Goal: Task Accomplishment & Management: Complete application form

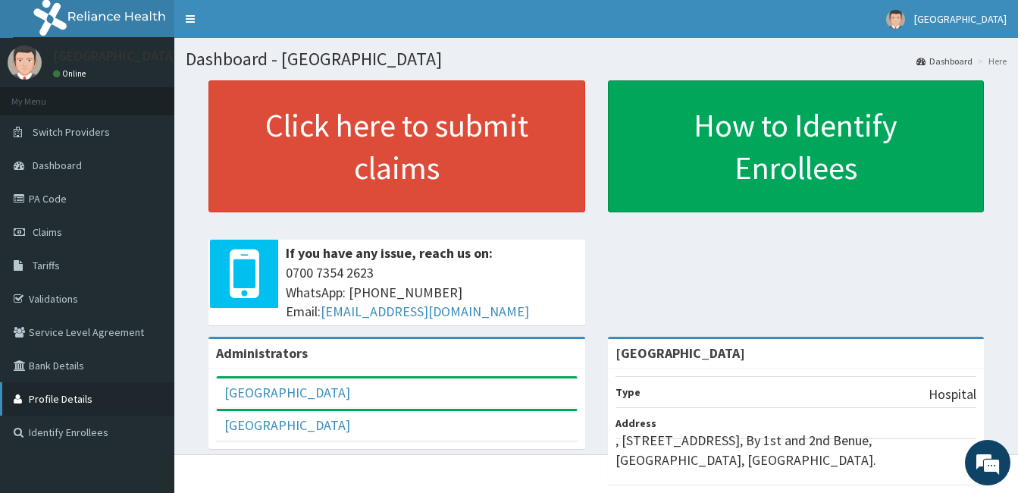
click at [131, 409] on link "Profile Details" at bounding box center [87, 398] width 174 height 33
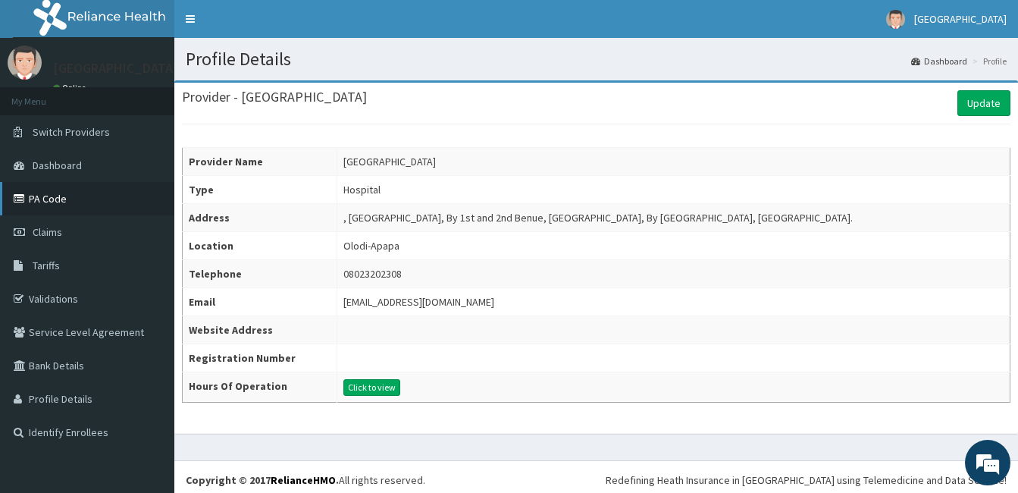
click at [77, 196] on link "PA Code" at bounding box center [87, 198] width 174 height 33
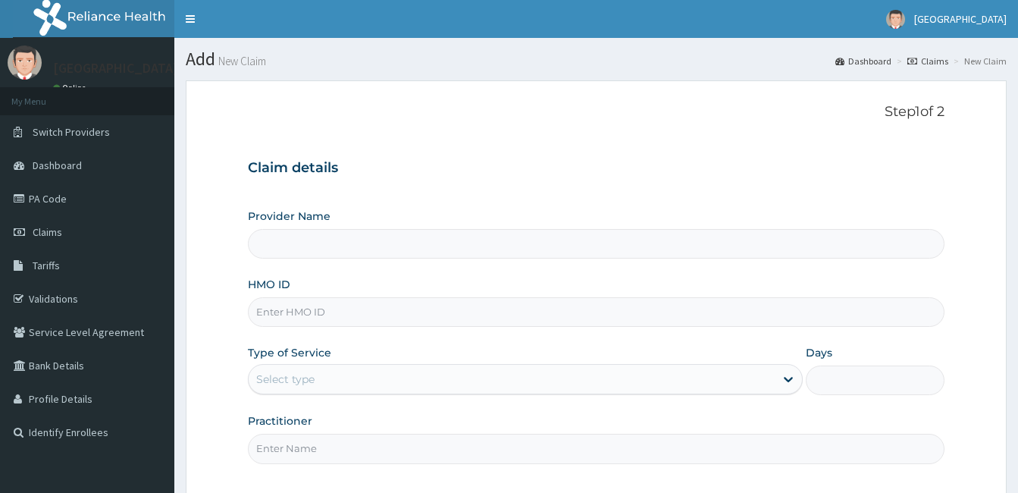
type input "[GEOGRAPHIC_DATA]"
paste input "hnl/10072/a"
type input "hnl/10072/a"
click at [309, 385] on div "Select type" at bounding box center [285, 378] width 58 height 15
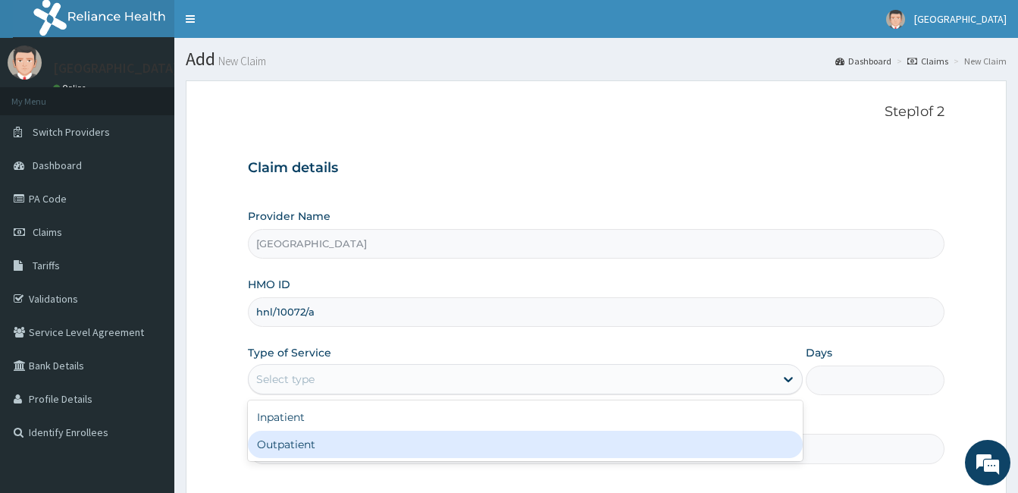
drag, startPoint x: 351, startPoint y: 436, endPoint x: 494, endPoint y: 459, distance: 145.2
click at [371, 443] on div "Outpatient" at bounding box center [525, 444] width 555 height 27
type input "1"
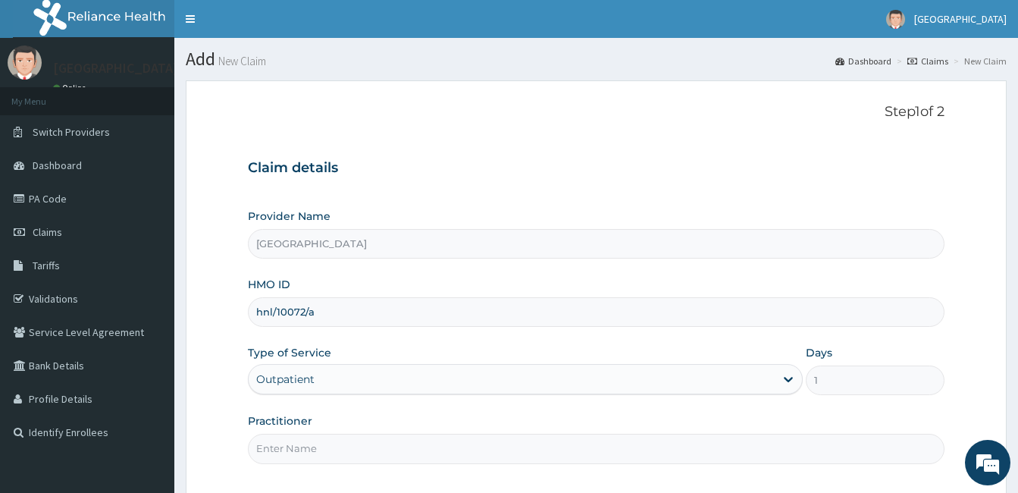
click at [541, 442] on input "Practitioner" at bounding box center [596, 449] width 697 height 30
type input "DR. PATRICK OLORI"
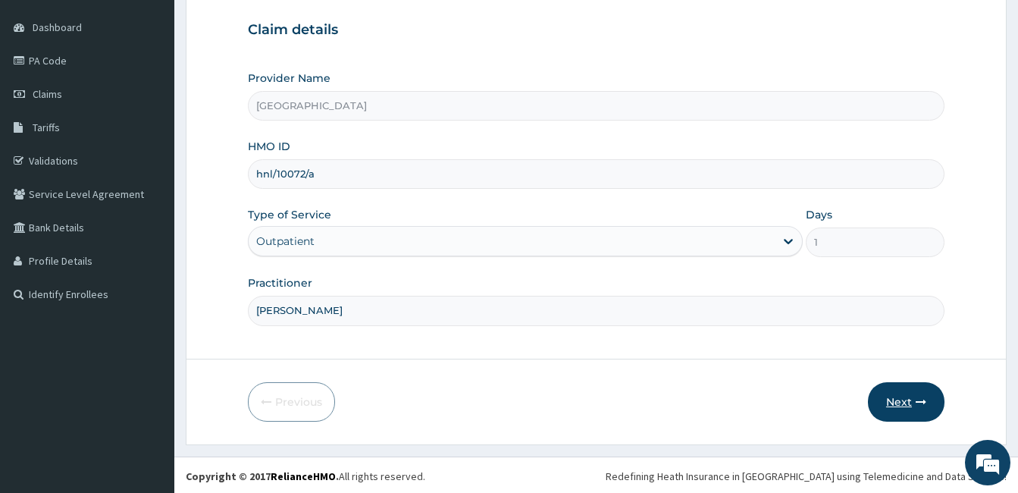
scroll to position [140, 0]
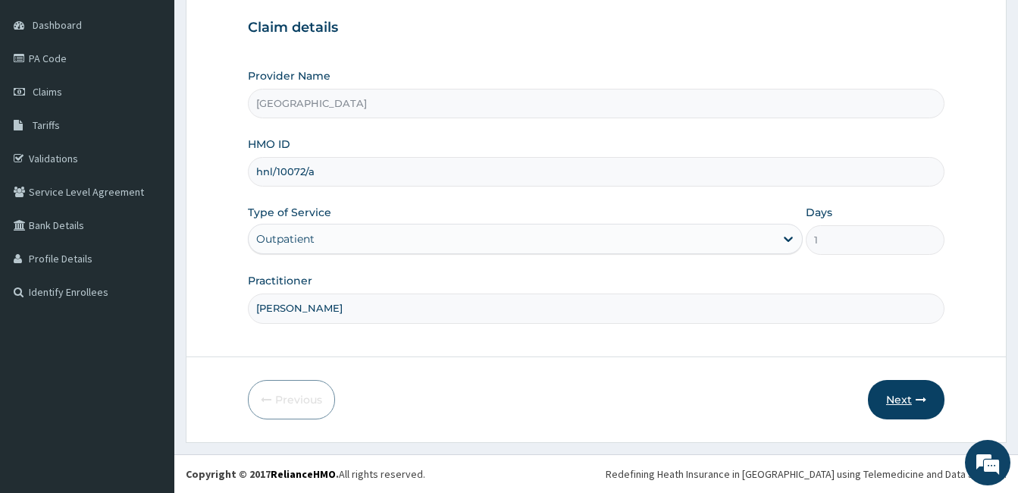
click at [885, 409] on button "Next" at bounding box center [906, 399] width 77 height 39
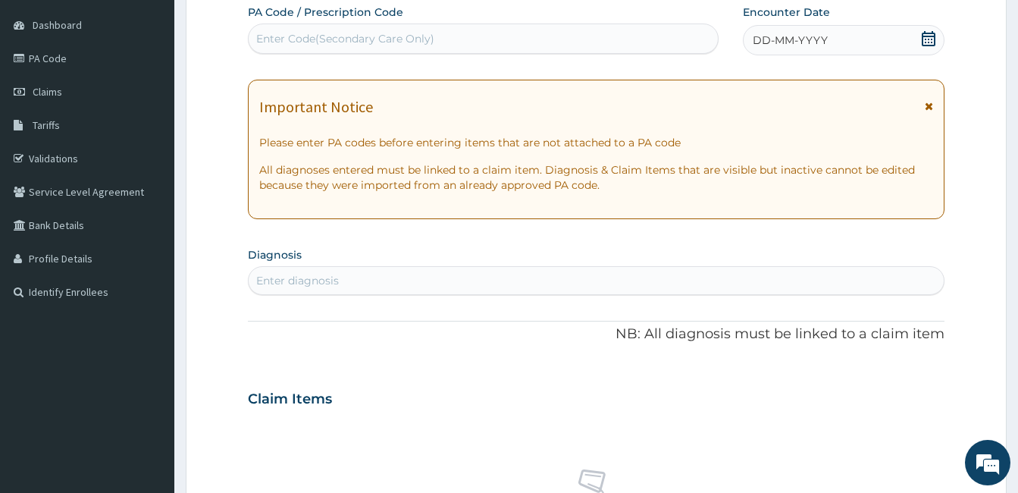
scroll to position [0, 0]
click at [572, 38] on div "Enter Code(Secondary Care Only)" at bounding box center [483, 39] width 469 height 24
paste input "PA/374533"
type input "PA/374533"
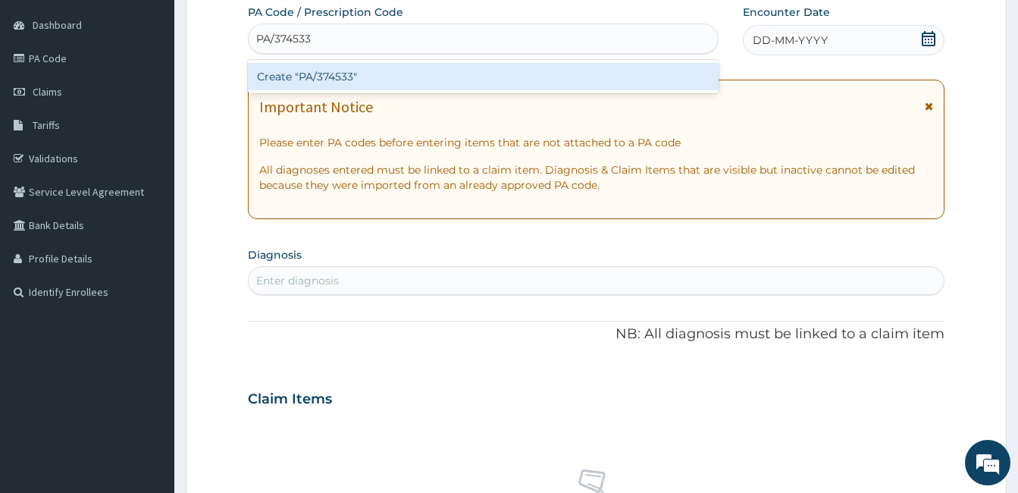
click at [381, 82] on div "Create "PA/374533"" at bounding box center [483, 76] width 471 height 27
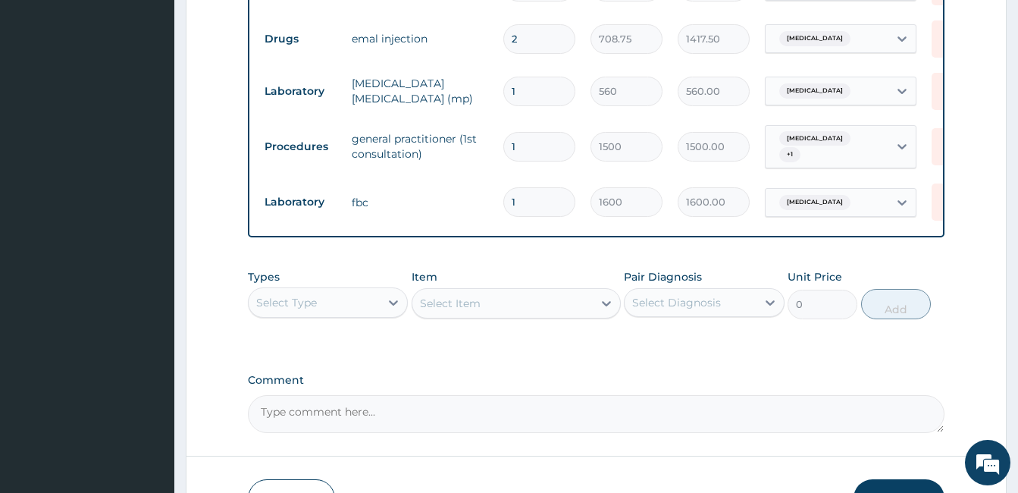
scroll to position [879, 0]
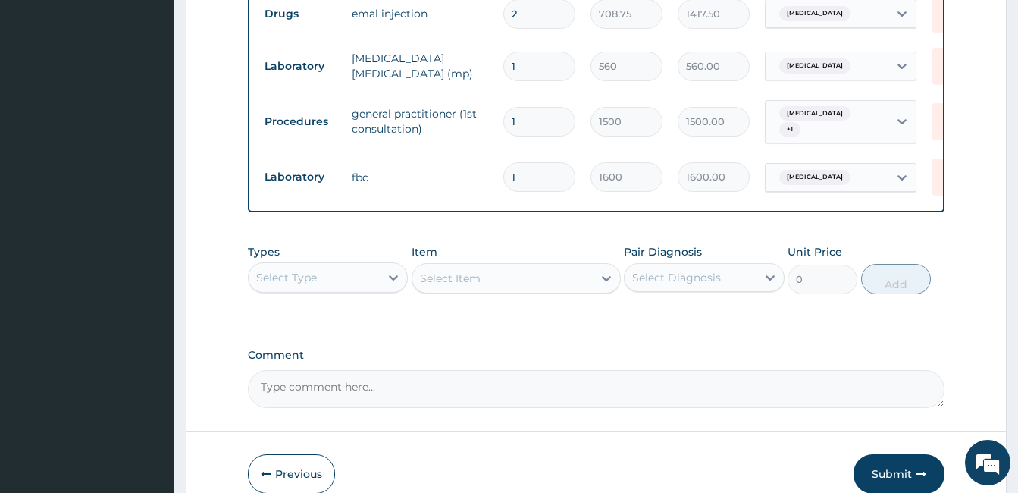
click at [900, 471] on button "Submit" at bounding box center [899, 473] width 91 height 39
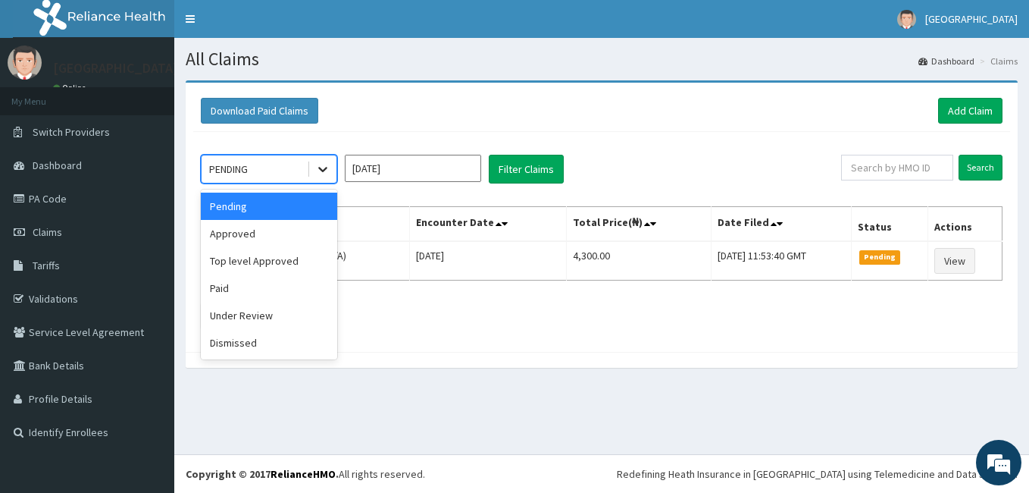
click at [331, 172] on div at bounding box center [322, 168] width 27 height 27
click at [307, 236] on div "Approved" at bounding box center [269, 233] width 136 height 27
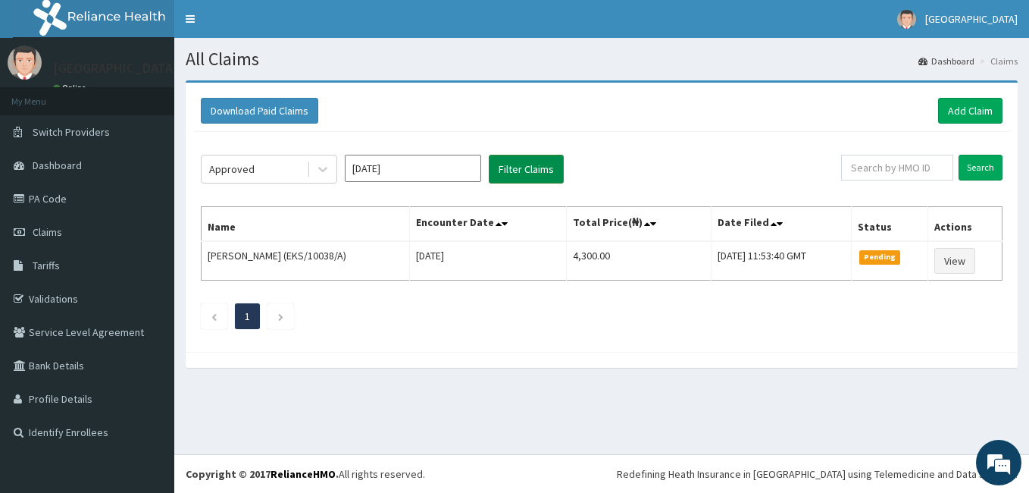
click at [512, 161] on button "Filter Claims" at bounding box center [526, 169] width 75 height 29
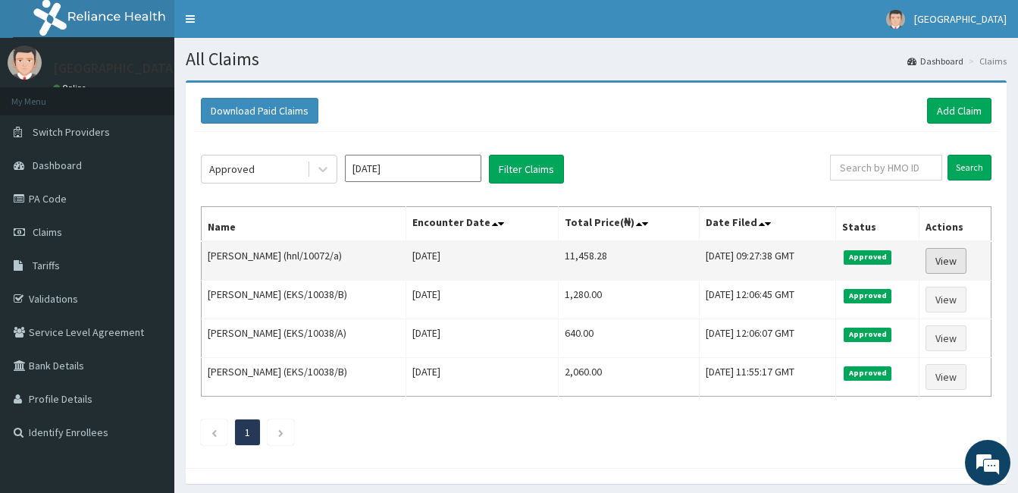
click at [954, 260] on link "View" at bounding box center [946, 261] width 41 height 26
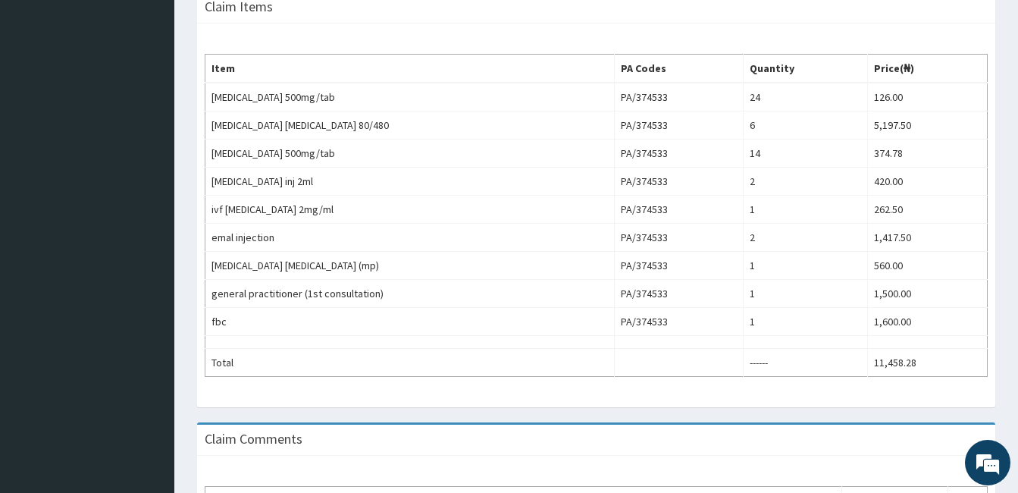
click at [630, 403] on div "Item PA Codes Quantity Price(₦) paracetamol 500mg/tab PA/374533 24 126.00 coart…" at bounding box center [596, 215] width 798 height 384
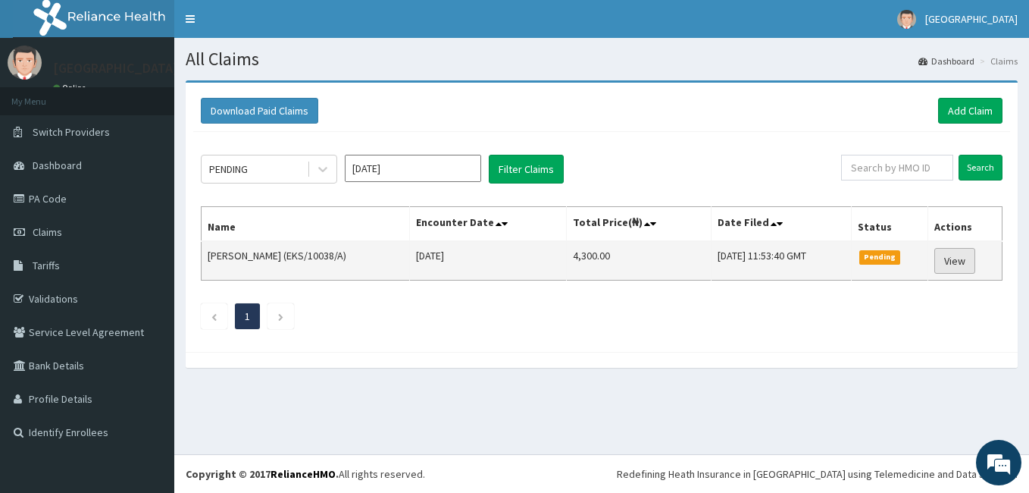
click at [957, 265] on link "View" at bounding box center [955, 261] width 41 height 26
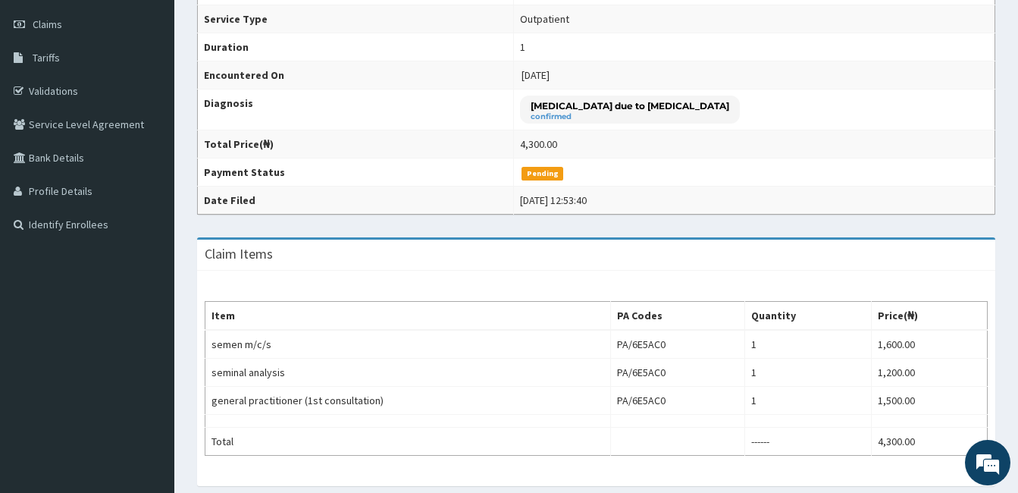
scroll to position [432, 0]
